Goal: Register for event/course

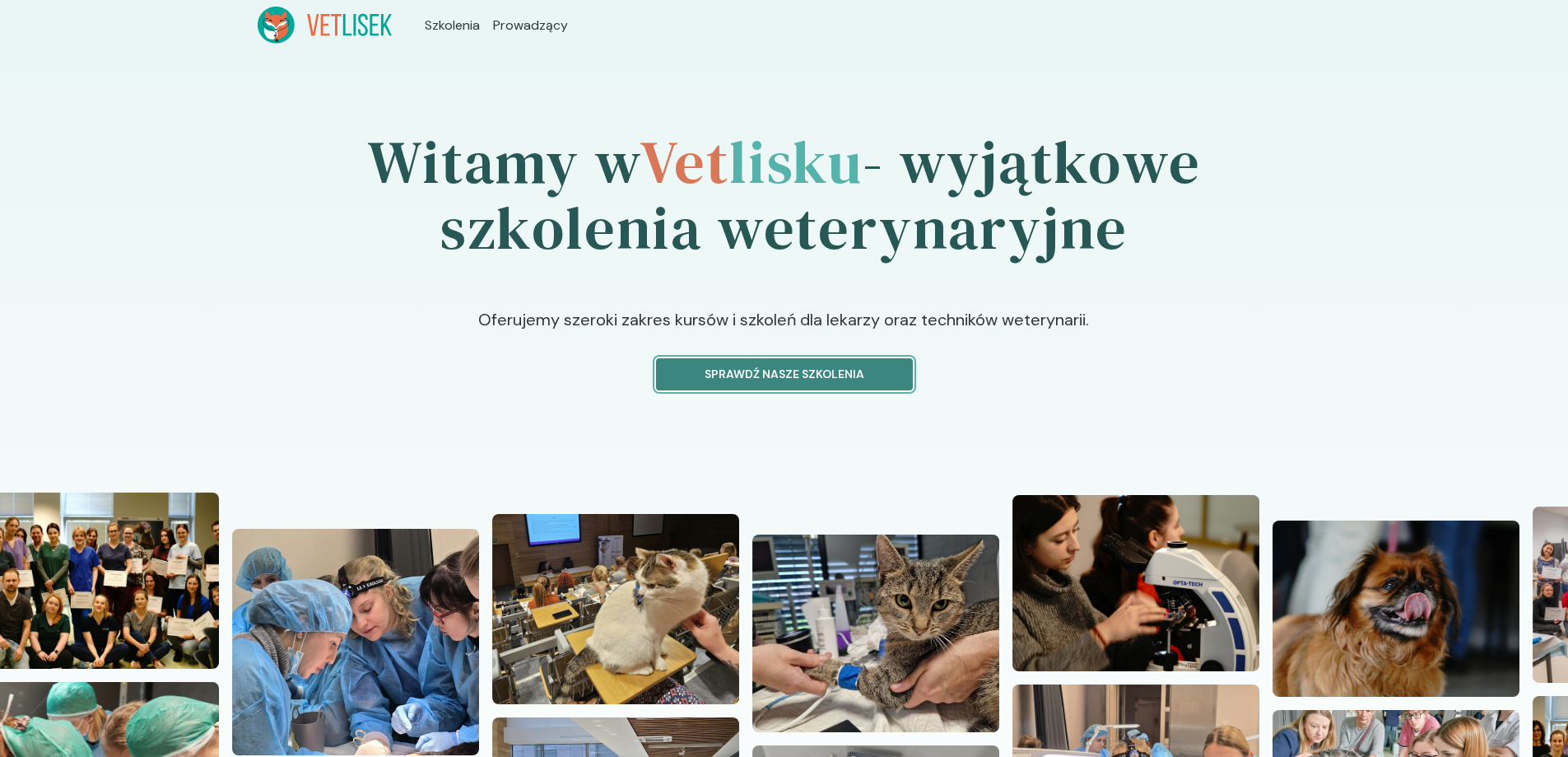
click at [865, 371] on p "Sprawdź nasze szkolenia" at bounding box center [784, 374] width 229 height 17
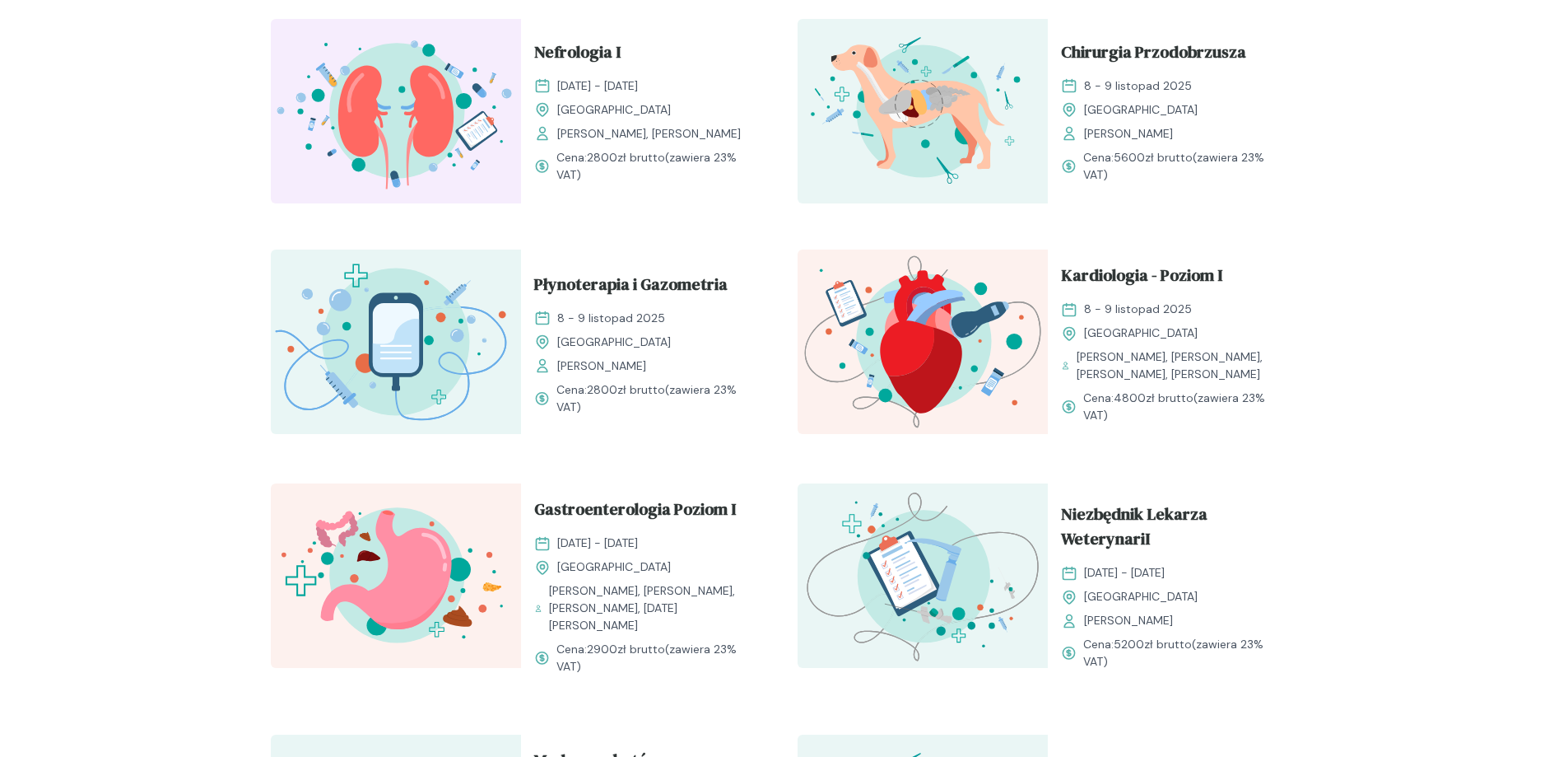
scroll to position [818, 0]
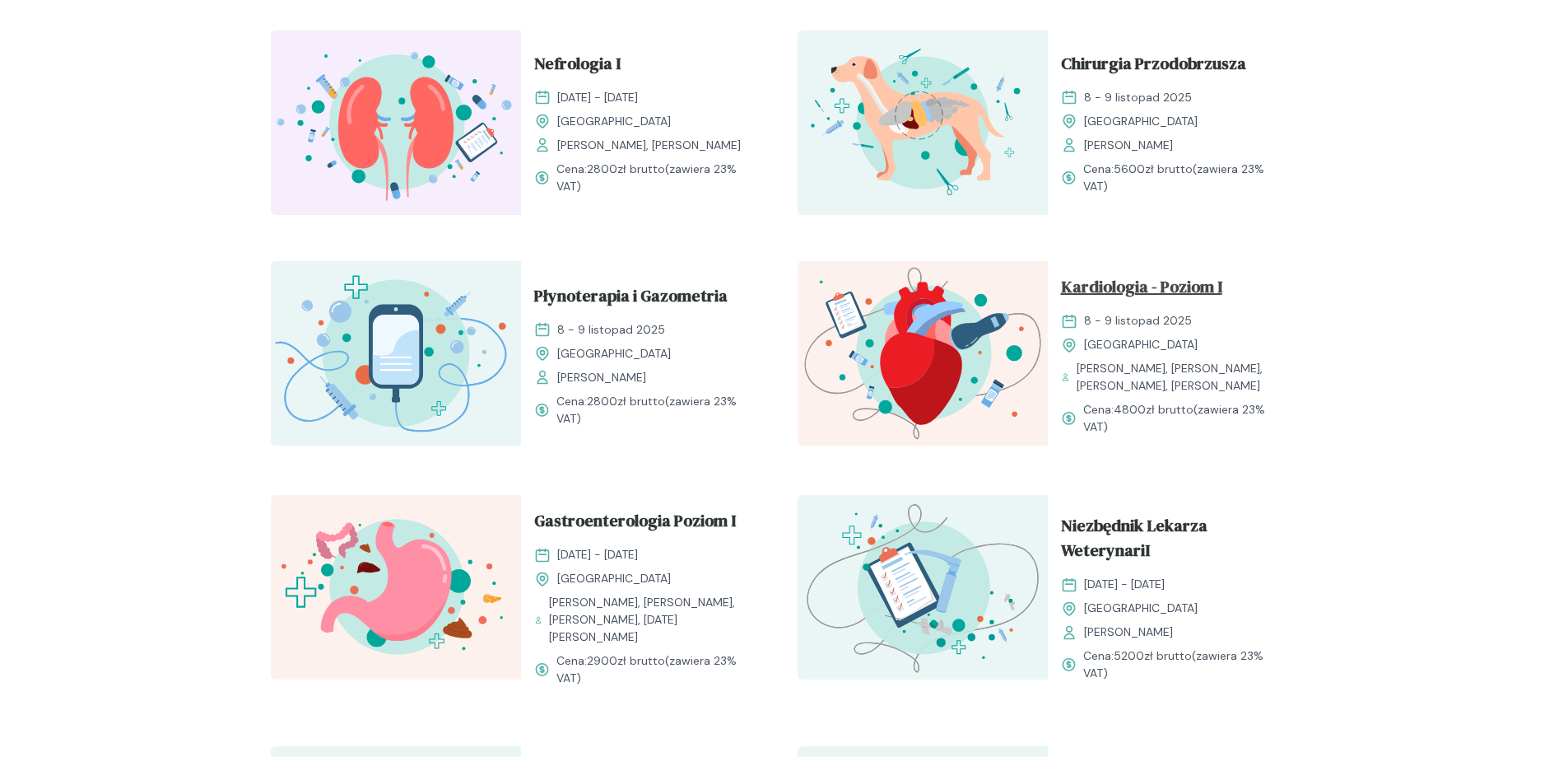
click at [1175, 290] on span "Kardiologia - Poziom I" at bounding box center [1141, 289] width 161 height 32
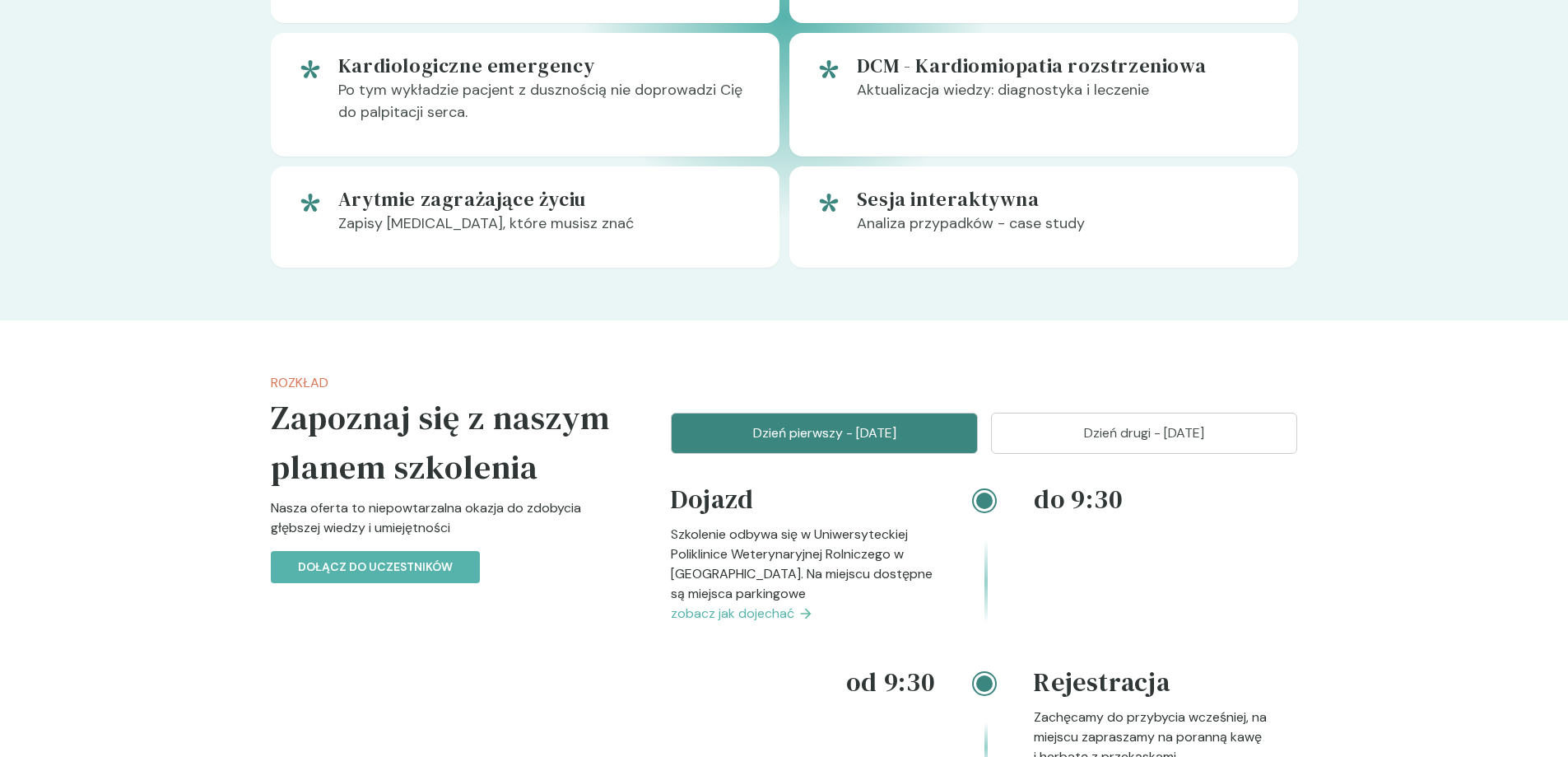
scroll to position [1280, 0]
click at [1154, 441] on p "Dzień drugi - [DATE]" at bounding box center [1144, 433] width 266 height 20
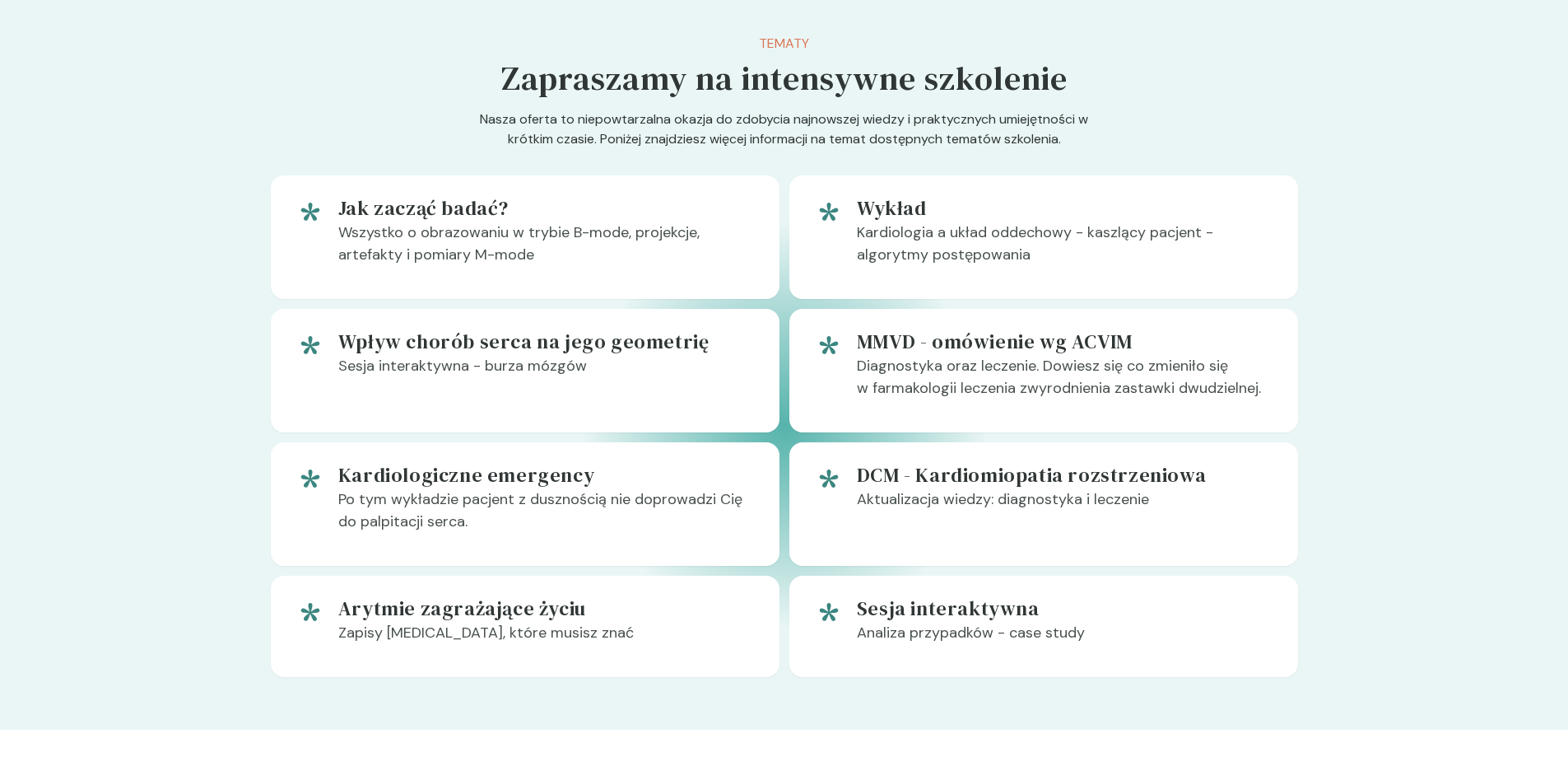
scroll to position [868, 0]
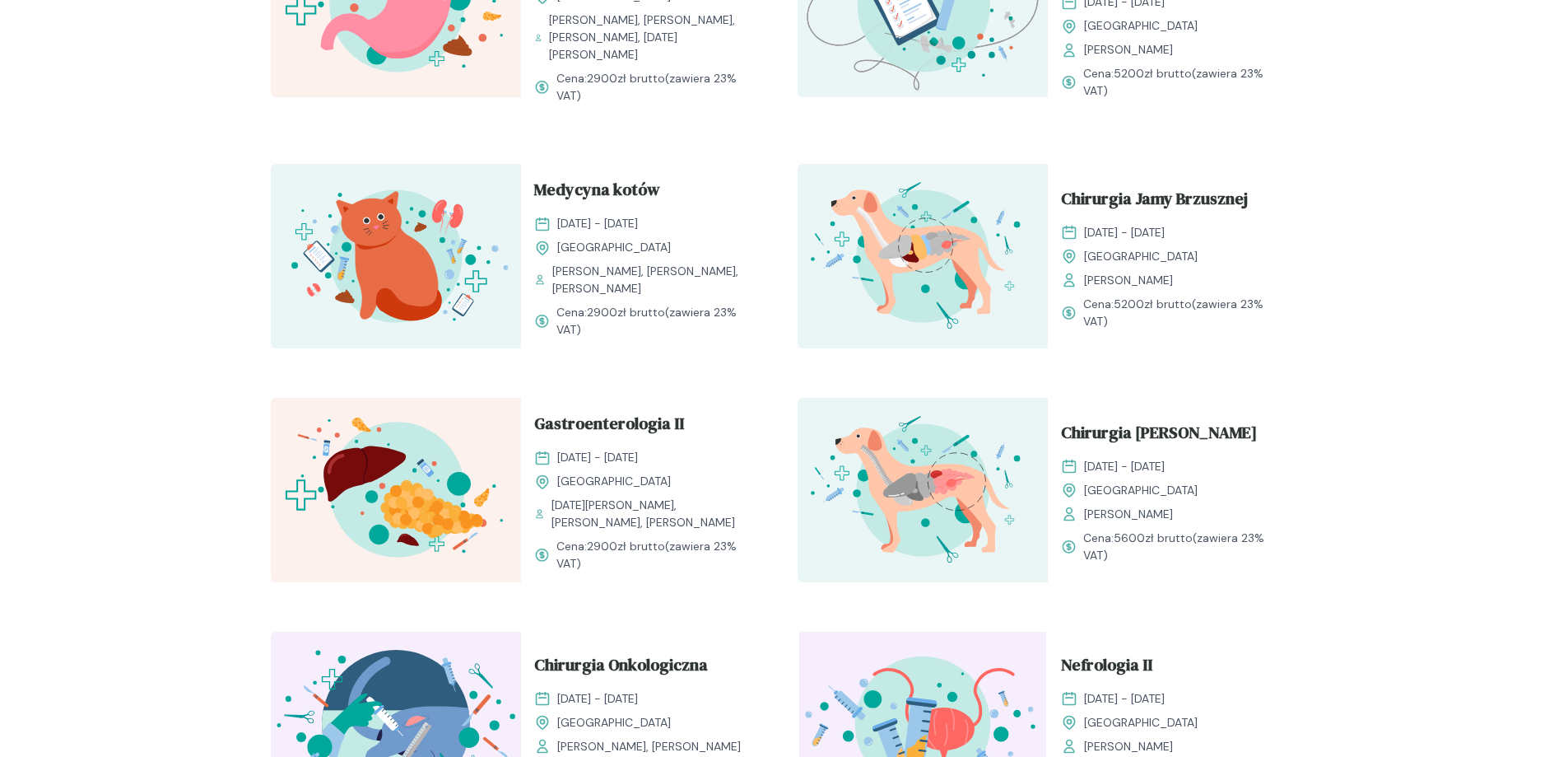
scroll to position [1570, 0]
